Goal: Navigation & Orientation: Find specific page/section

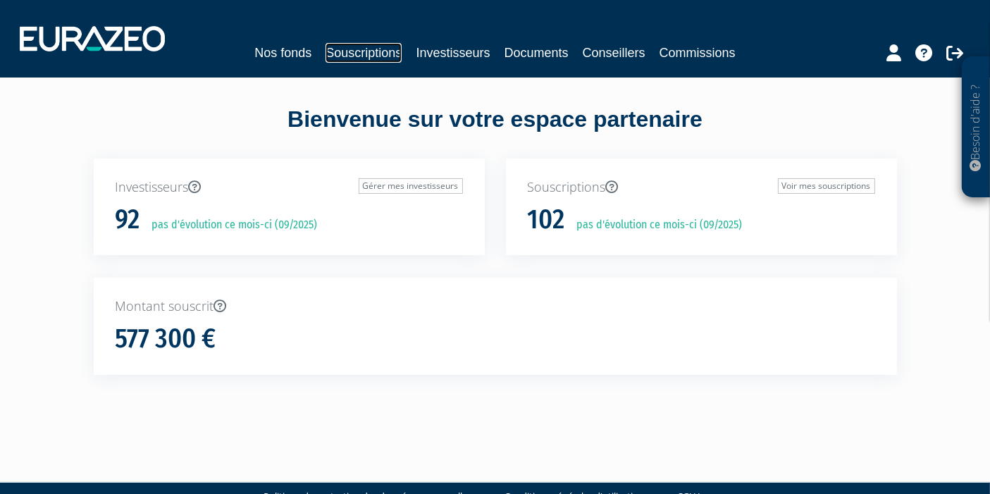
click at [337, 49] on link "Souscriptions" at bounding box center [363, 53] width 76 height 20
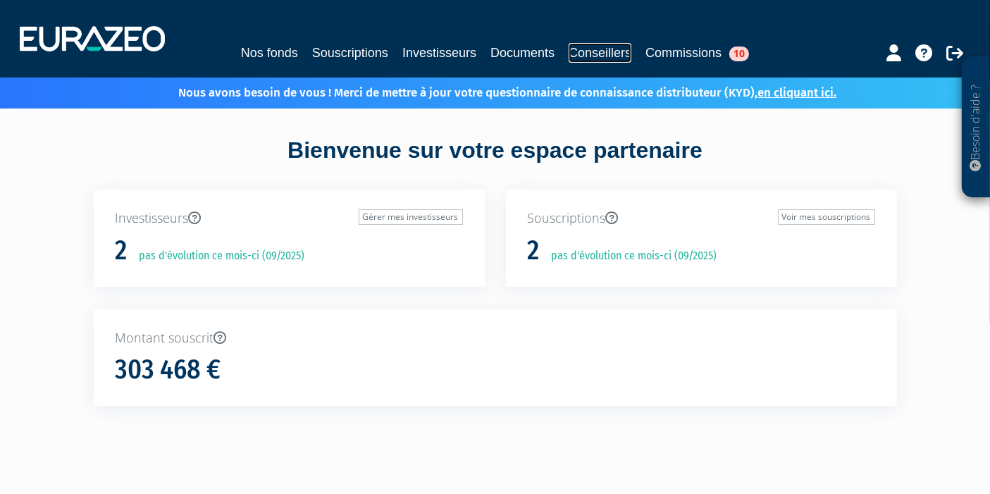
click at [624, 51] on link "Conseillers" at bounding box center [600, 53] width 63 height 20
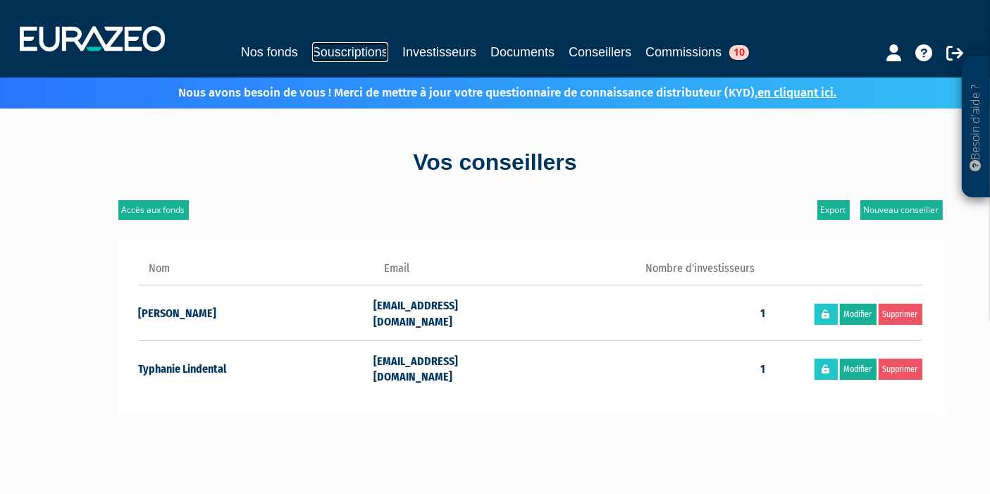
click at [337, 55] on link "Souscriptions" at bounding box center [350, 52] width 76 height 20
